Goal: Information Seeking & Learning: Learn about a topic

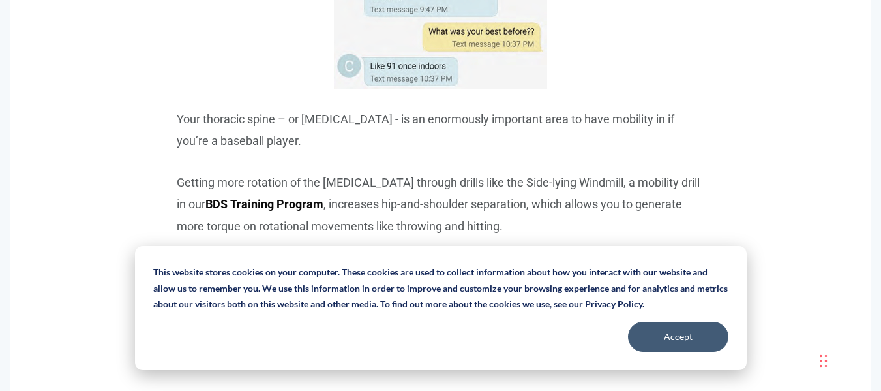
scroll to position [2122, 0]
click at [675, 342] on button "Accept" at bounding box center [678, 336] width 100 height 30
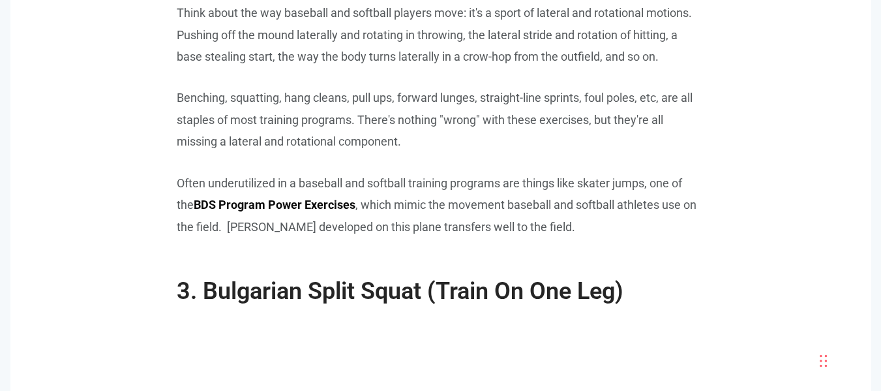
scroll to position [2805, 0]
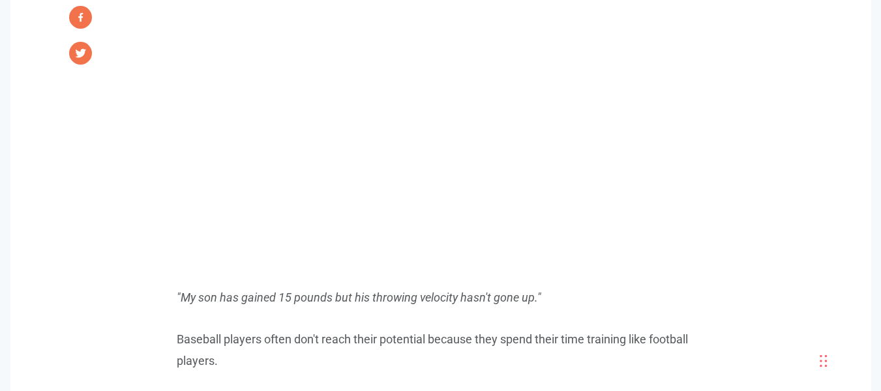
scroll to position [811, 0]
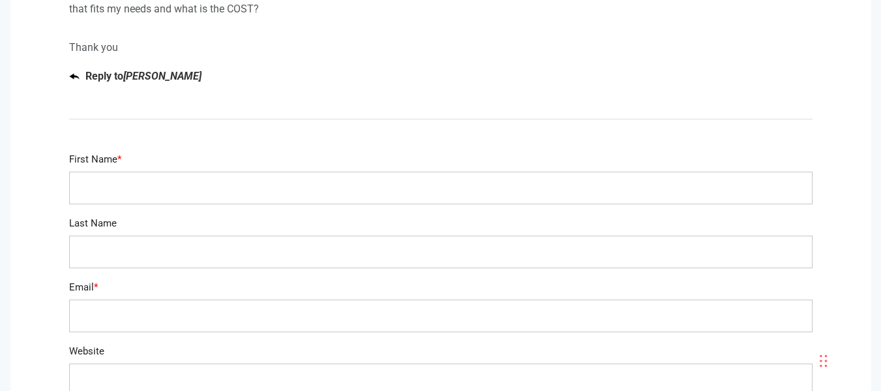
scroll to position [5810, 0]
